Goal: Transaction & Acquisition: Book appointment/travel/reservation

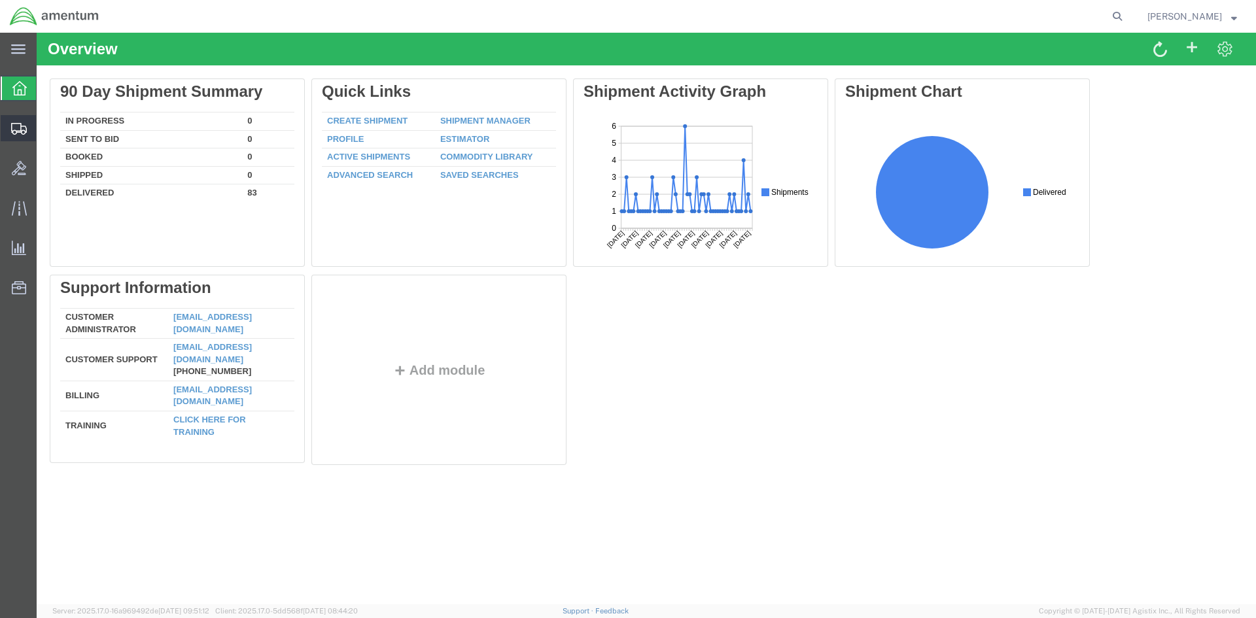
click at [20, 125] on icon at bounding box center [19, 129] width 16 height 12
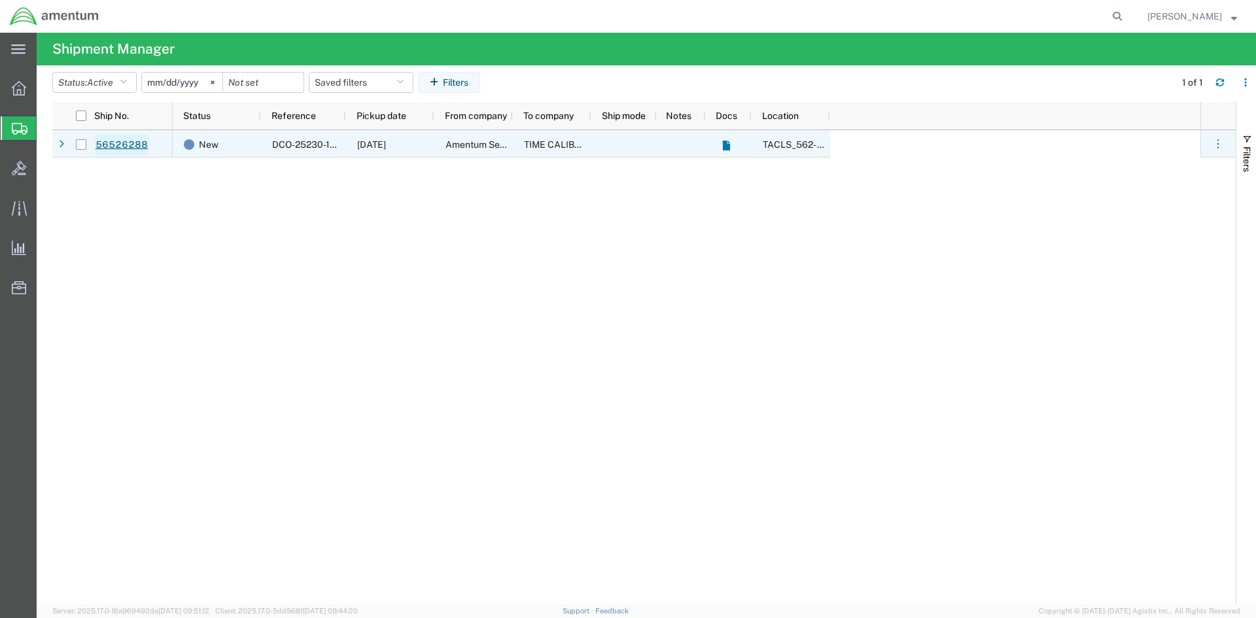
click at [109, 141] on link "56526288" at bounding box center [122, 145] width 54 height 21
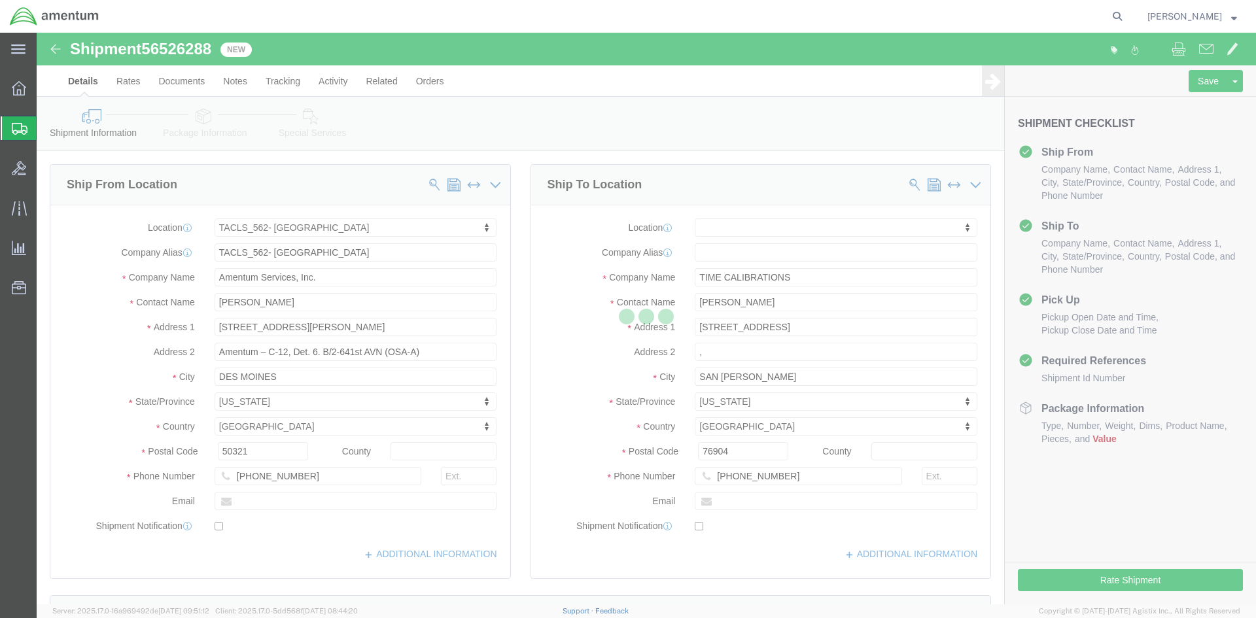
select select "42699"
select select
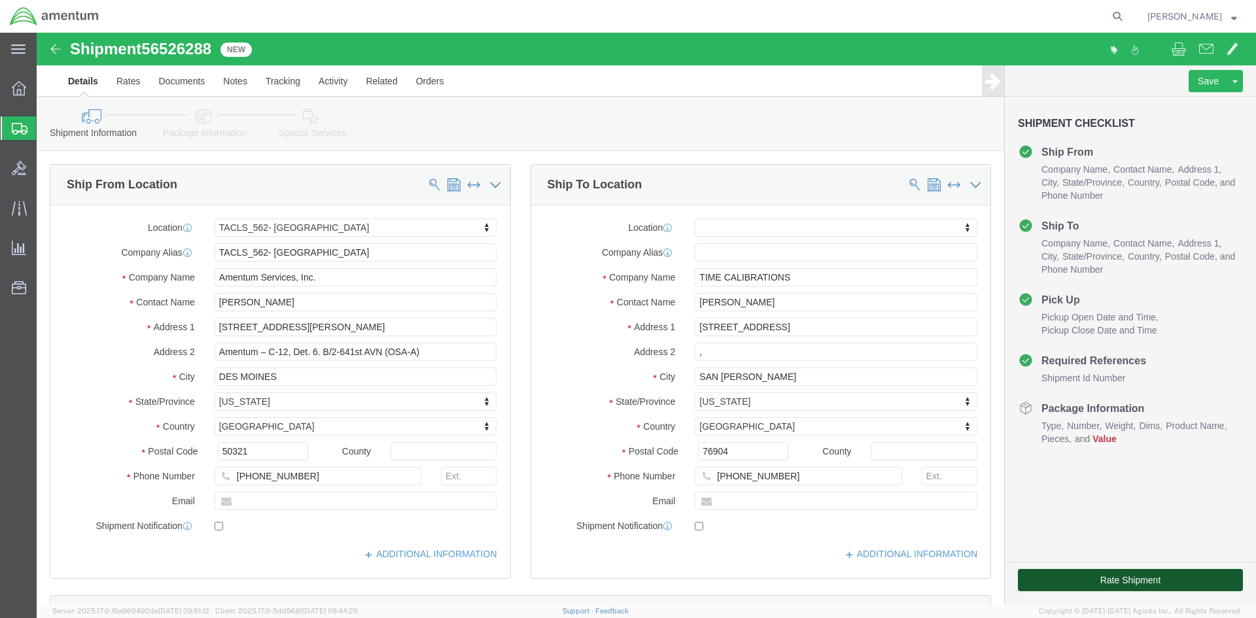
click button "Rate Shipment"
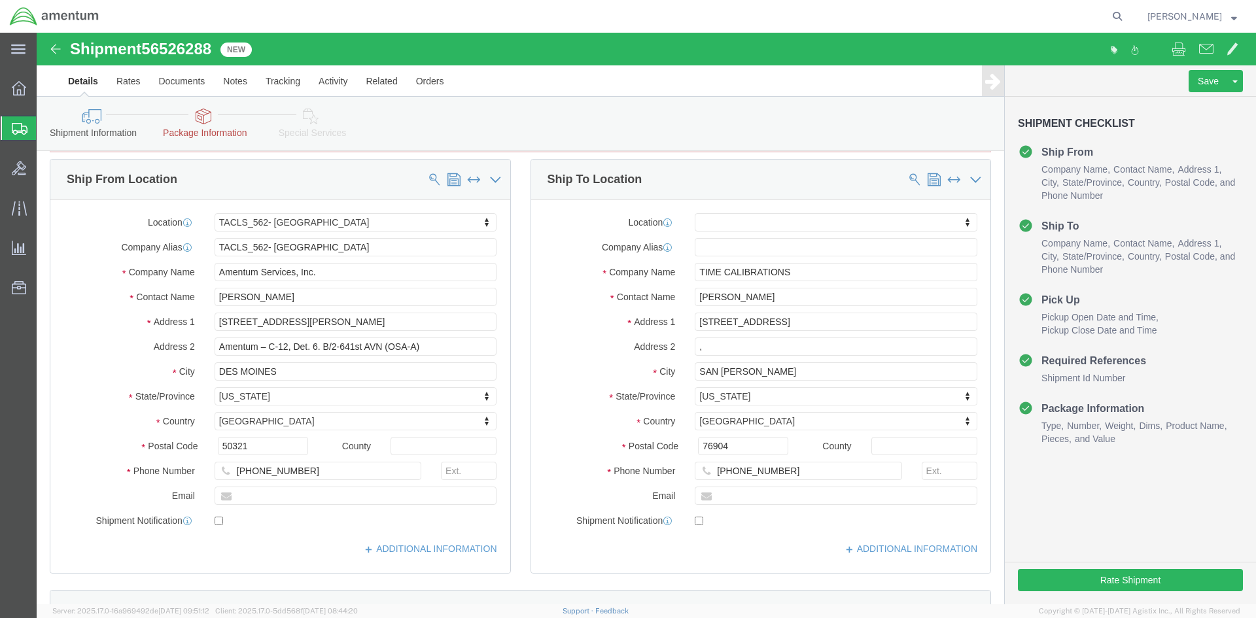
scroll to position [131, 0]
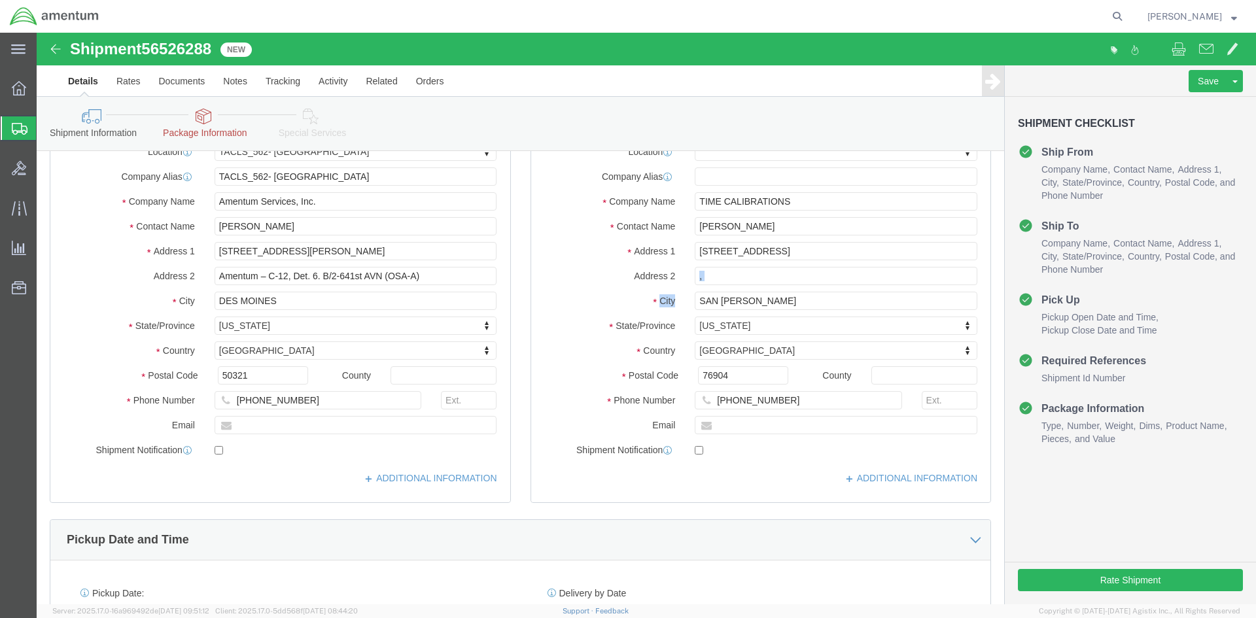
drag, startPoint x: 665, startPoint y: 251, endPoint x: 648, endPoint y: 250, distance: 17.1
click div "Location My Profile Location 1002-4122-6 1006-5256-0 1026-8910-0 1281-0560-3 13…"
click input ","
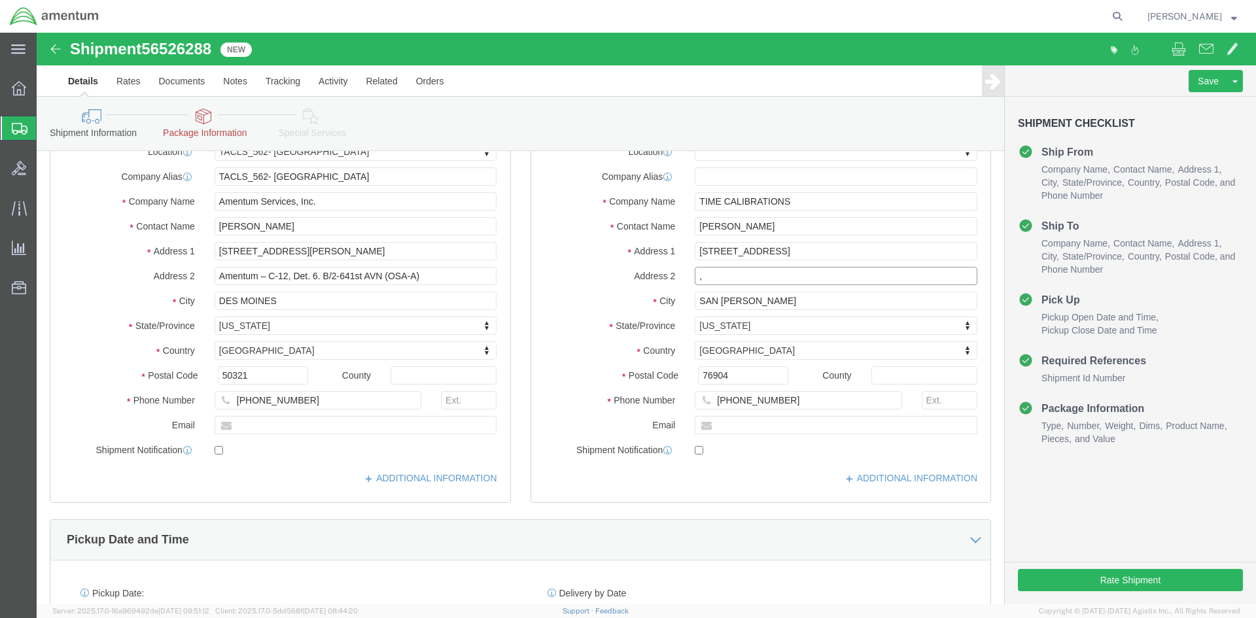
drag, startPoint x: 682, startPoint y: 242, endPoint x: 633, endPoint y: 243, distance: 49.1
click div "Address 2 ,"
click label "City"
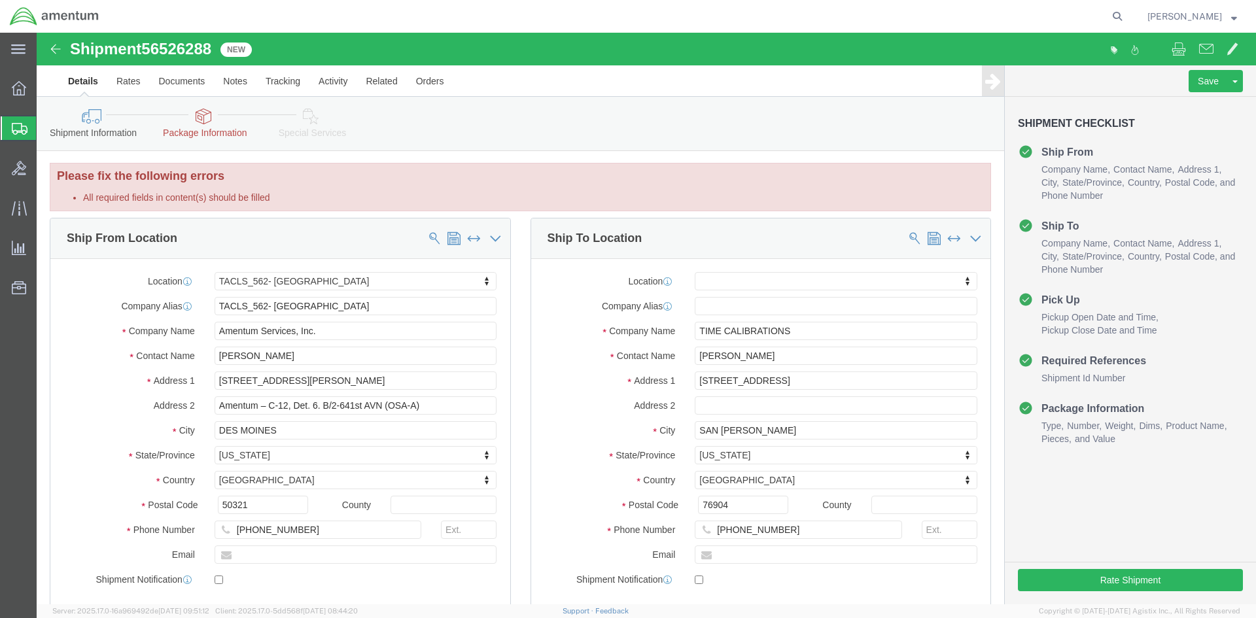
scroll to position [0, 0]
click button "Rate Shipment"
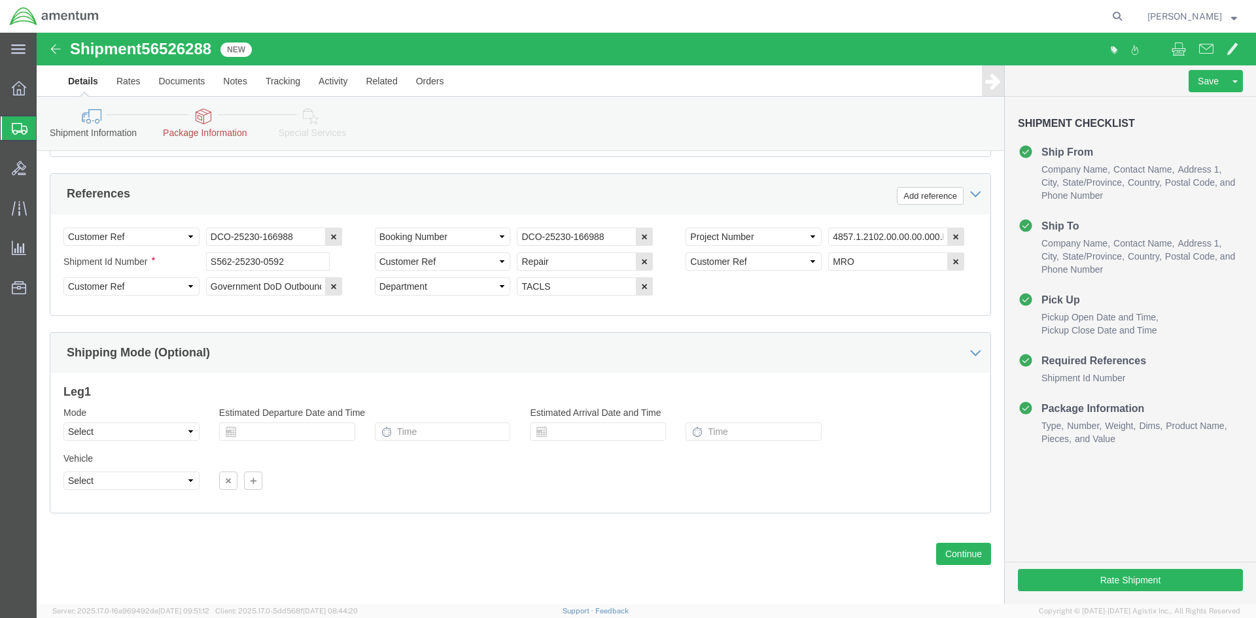
scroll to position [656, 0]
click button "Continue"
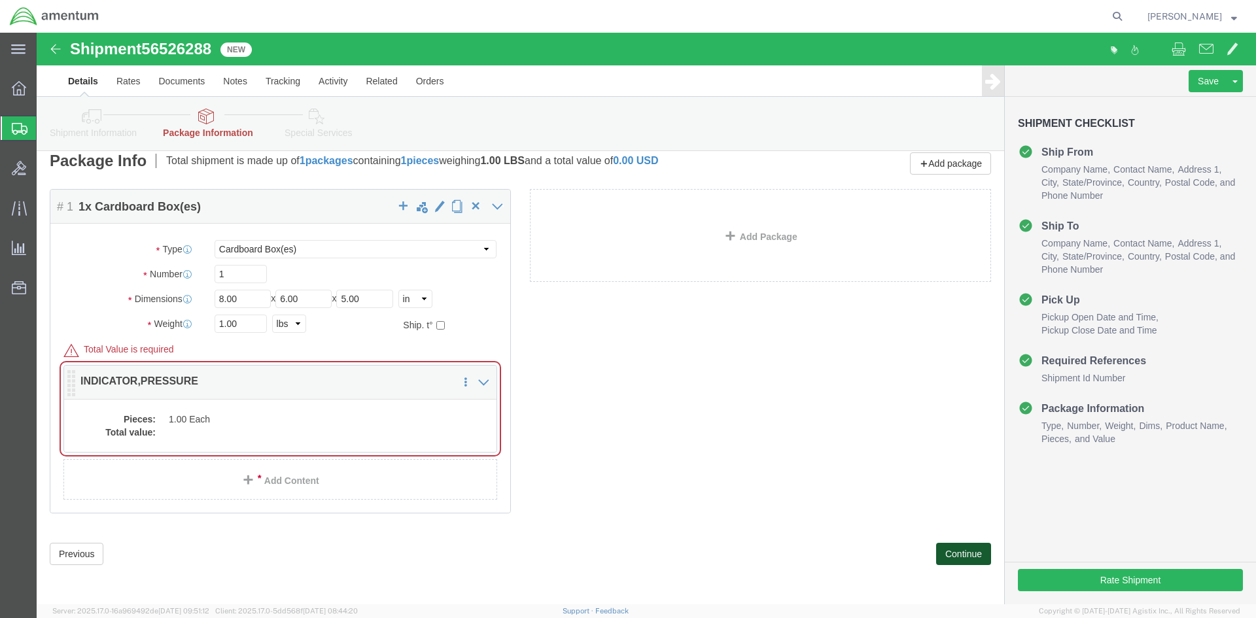
scroll to position [67, 0]
click dd "1.00 Each"
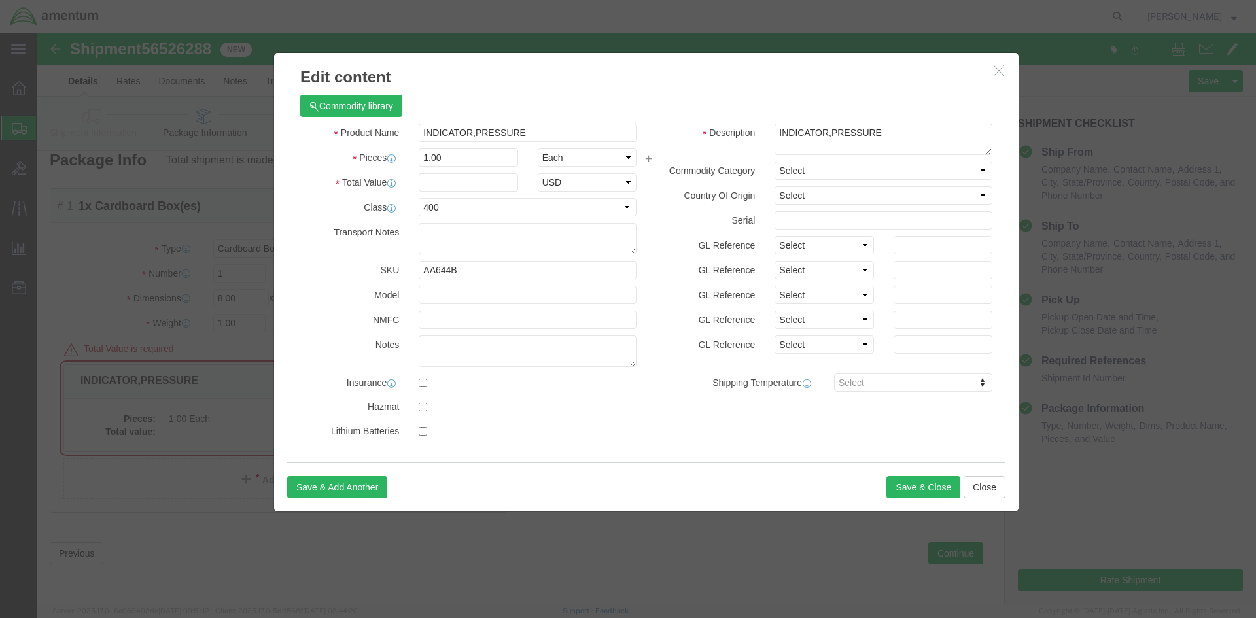
click div "Product Name INDICATOR,PRESSURE Pieces 1.00 Select Bag Barrels 100Board Feet Bo…"
click input "text"
type input "20"
click div "Product Name INDICATOR,PRESSURE Pieces 1.00 Select Bag Barrels 100Board Feet Bo…"
click button "Save & Close"
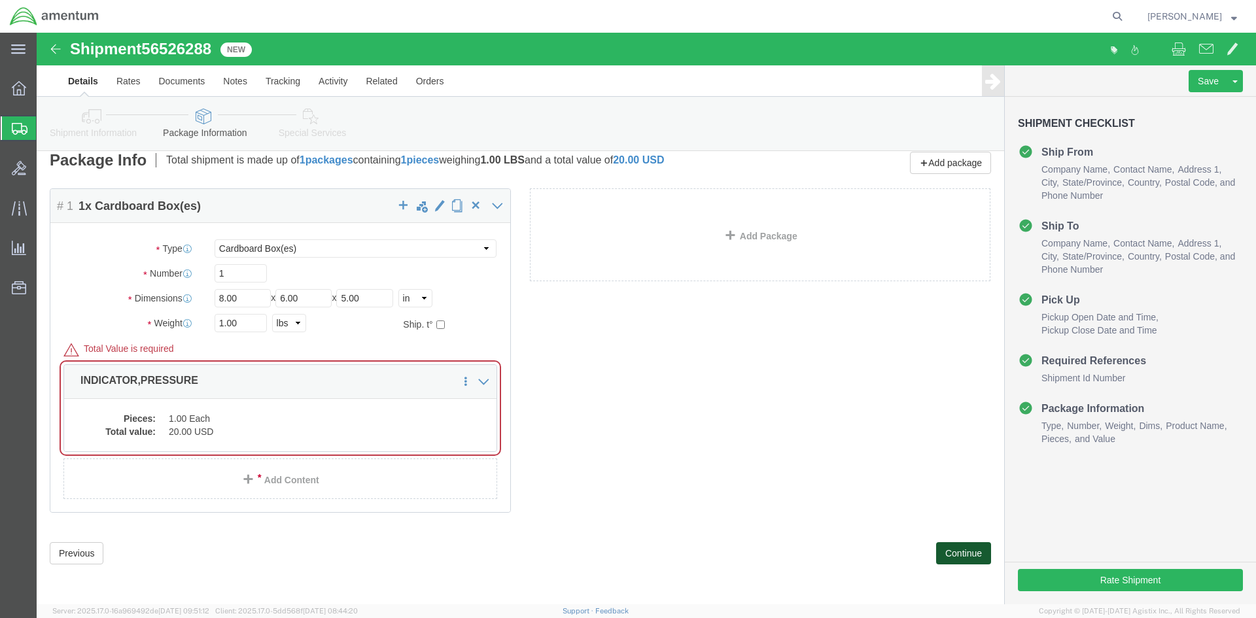
click button "Continue"
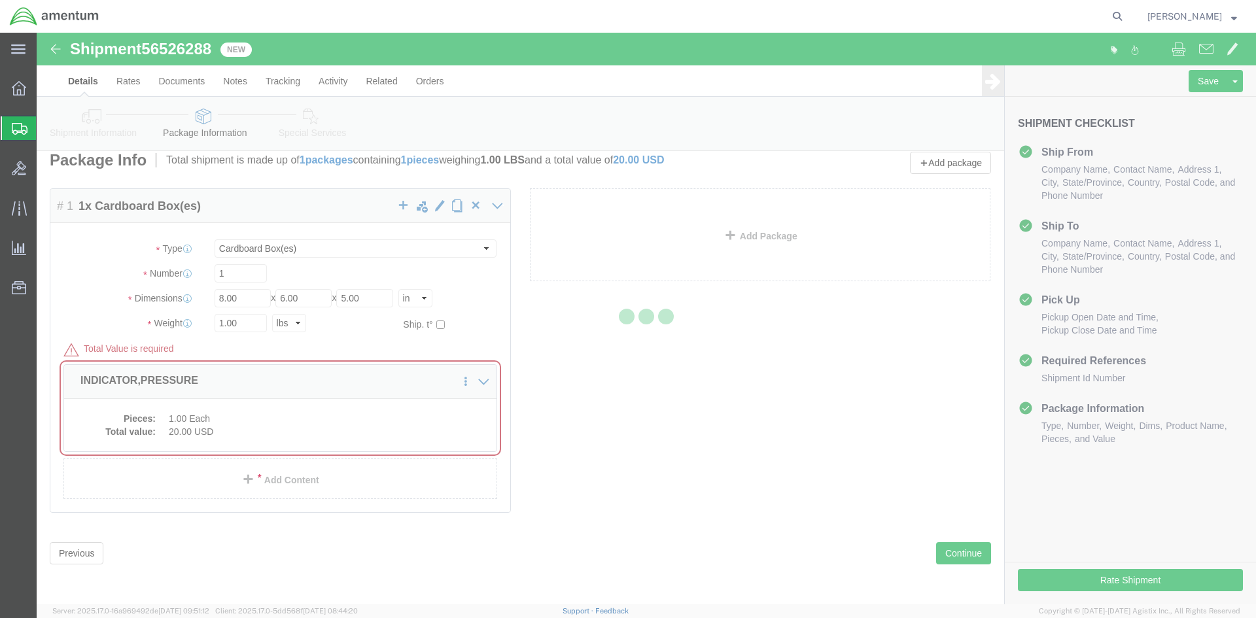
select select
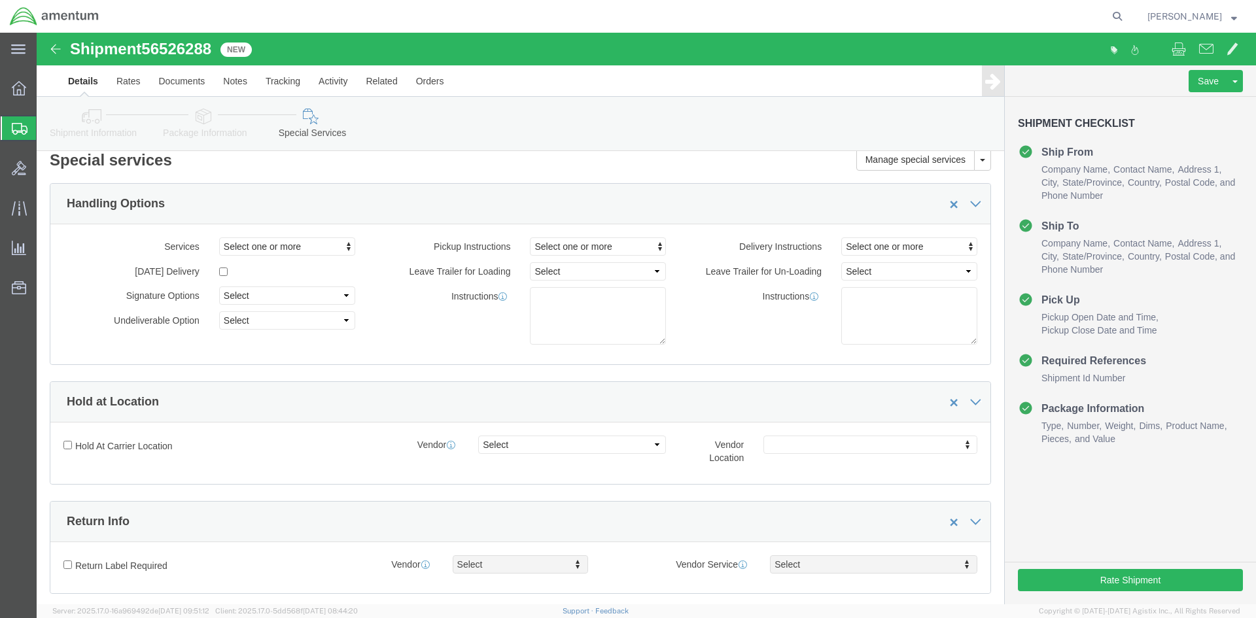
select select "DEPARTMENT"
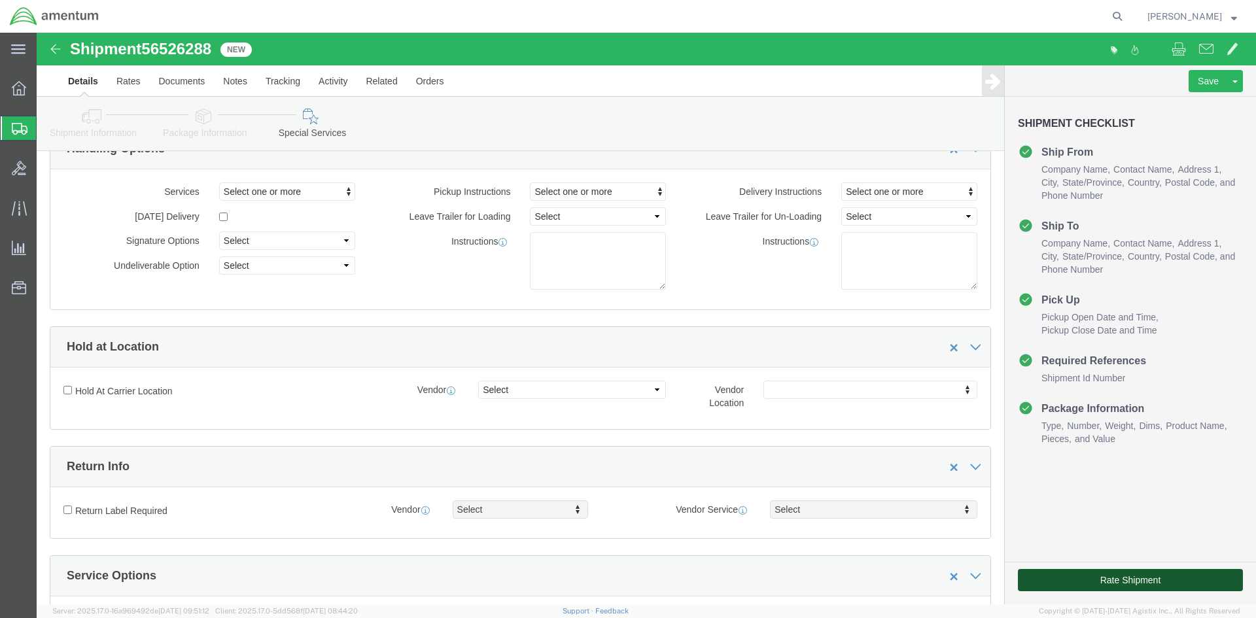
click button "Rate Shipment"
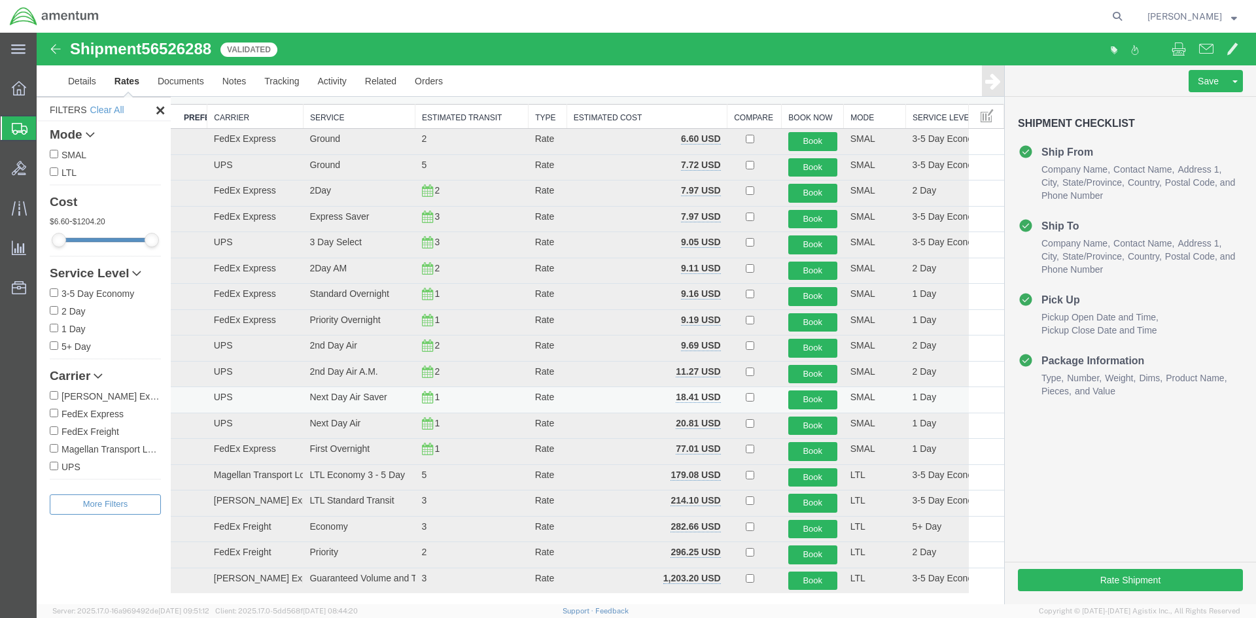
scroll to position [0, 0]
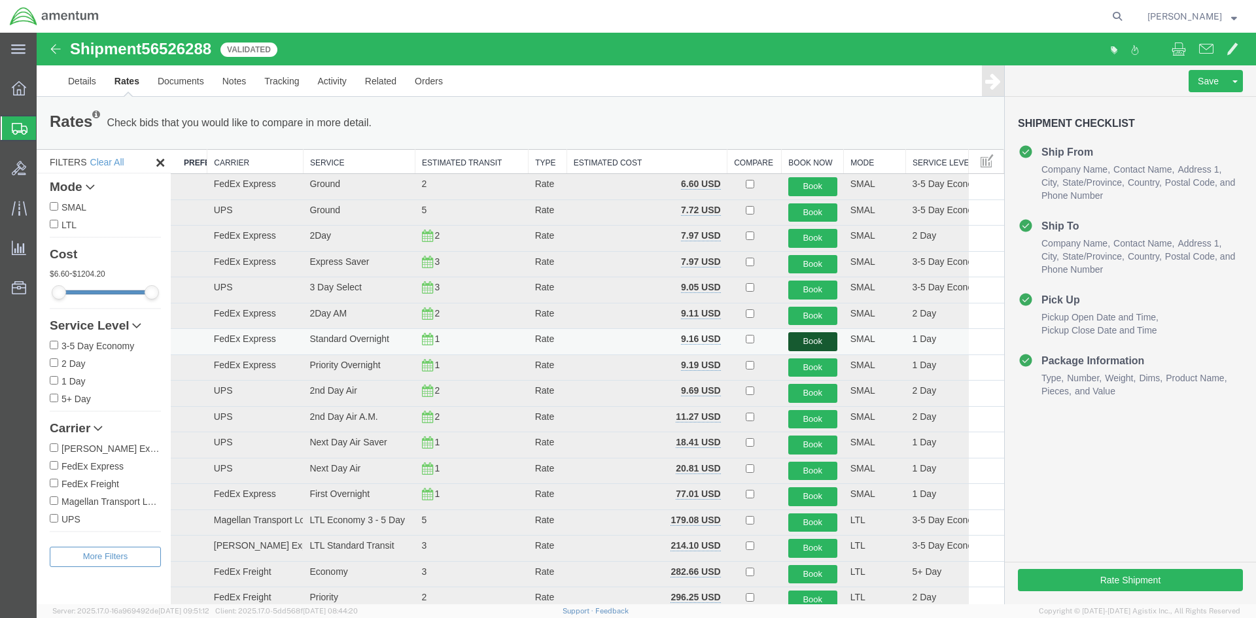
click at [796, 335] on button "Book" at bounding box center [812, 341] width 49 height 19
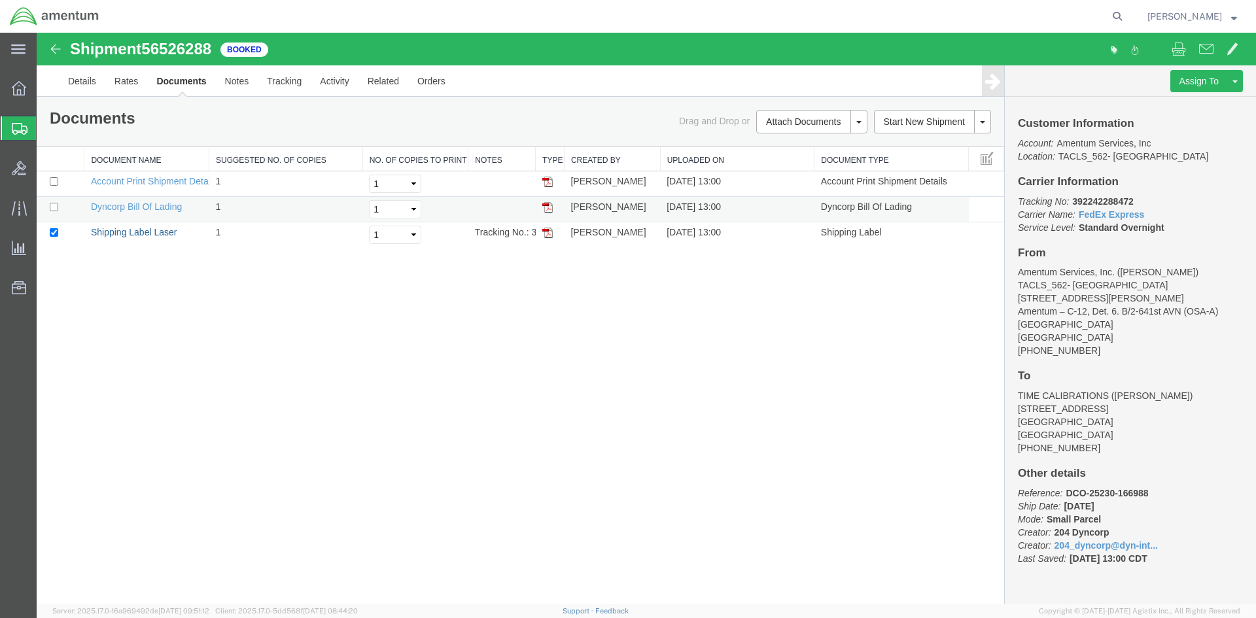
drag, startPoint x: 123, startPoint y: 235, endPoint x: 710, endPoint y: 209, distance: 587.4
click at [123, 235] on link "Shipping Label Laser" at bounding box center [134, 232] width 86 height 10
